Goal: Information Seeking & Learning: Learn about a topic

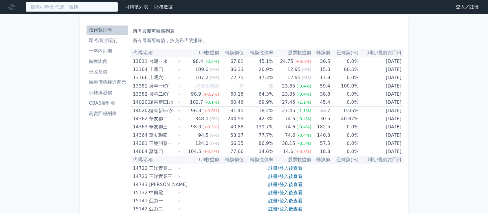
click at [95, 8] on input at bounding box center [71, 7] width 93 height 10
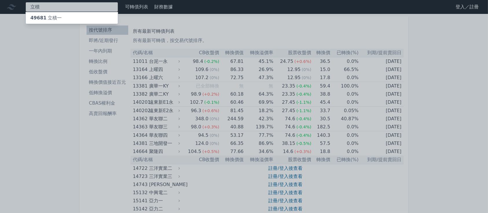
type input "立積"
click at [95, 21] on div "49681 立積一" at bounding box center [72, 18] width 92 height 12
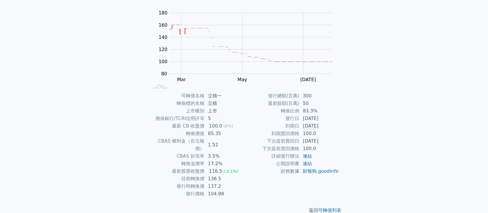
scroll to position [55, 0]
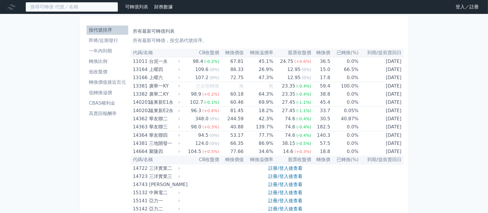
click at [64, 7] on input at bounding box center [71, 7] width 93 height 10
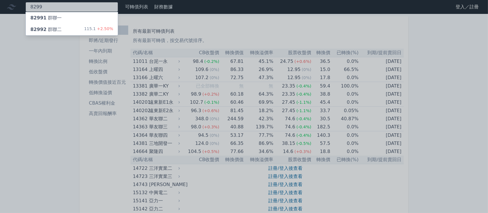
type input "8299"
click at [74, 34] on div "82992 群聯二 115.1 +2.50%" at bounding box center [72, 30] width 92 height 12
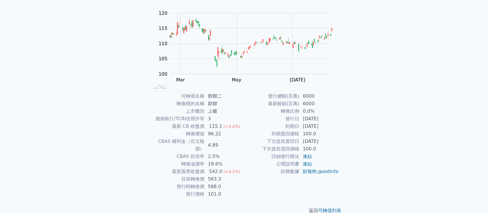
scroll to position [55, 0]
